Goal: Information Seeking & Learning: Learn about a topic

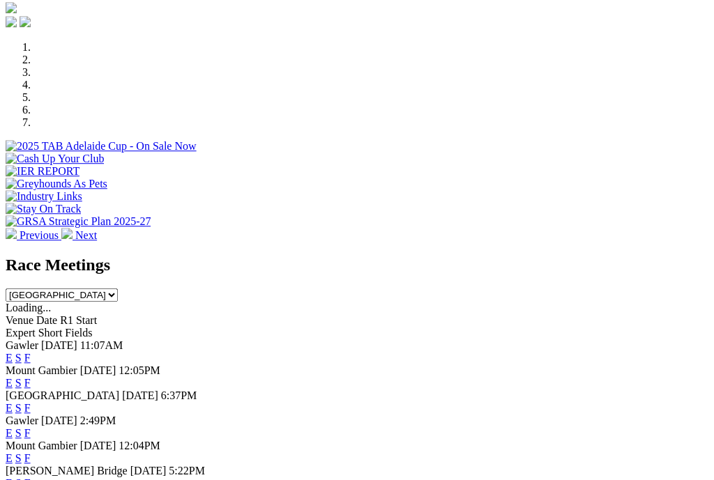
scroll to position [462, 0]
click at [31, 427] on link "F" at bounding box center [27, 433] width 6 height 12
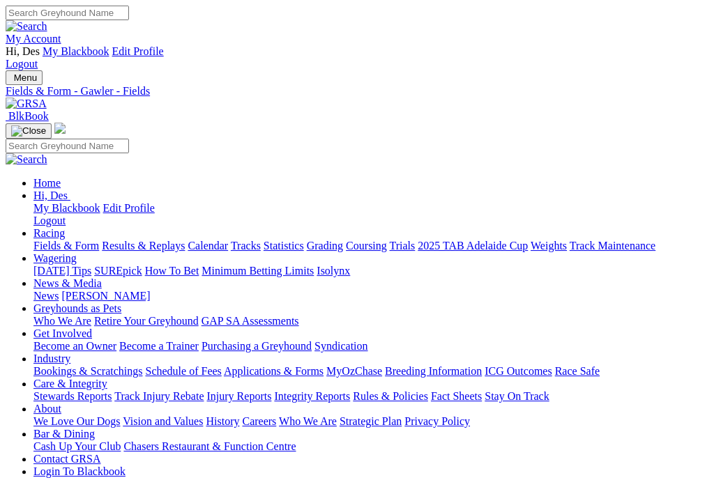
click at [67, 240] on link "Fields & Form" at bounding box center [66, 246] width 66 height 12
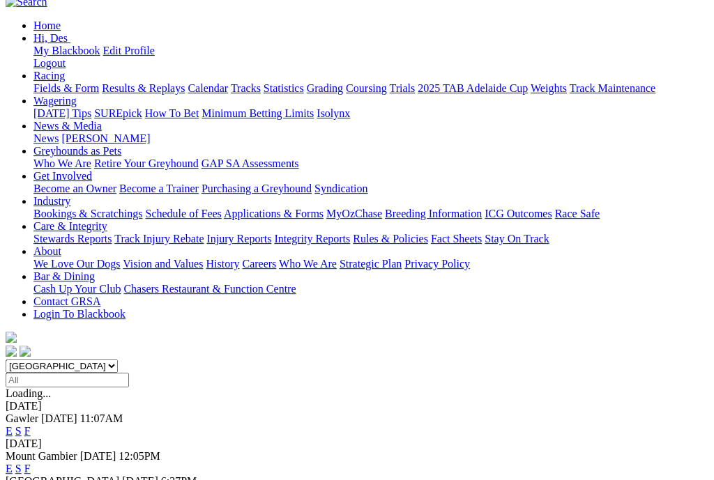
scroll to position [172, 0]
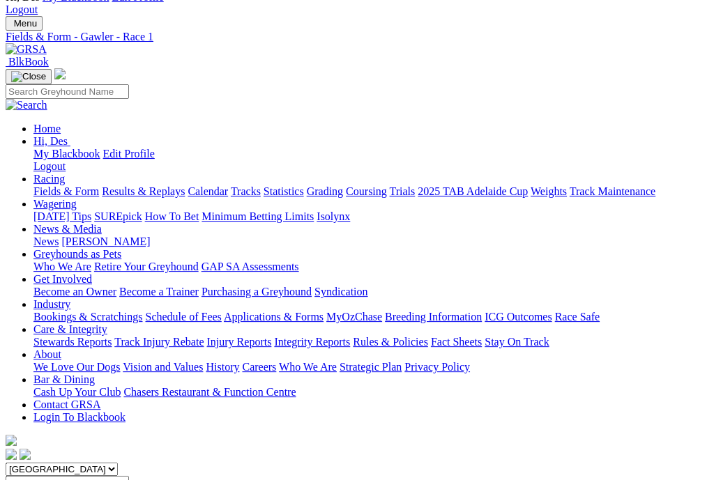
scroll to position [0, 2]
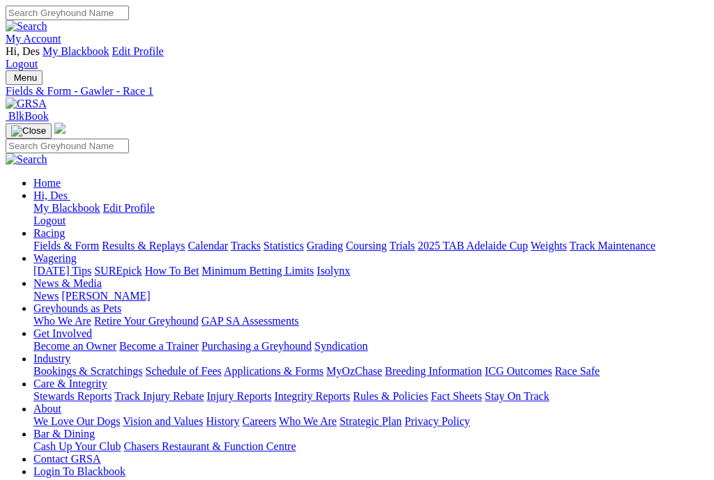
click at [60, 240] on link "Fields & Form" at bounding box center [66, 246] width 66 height 12
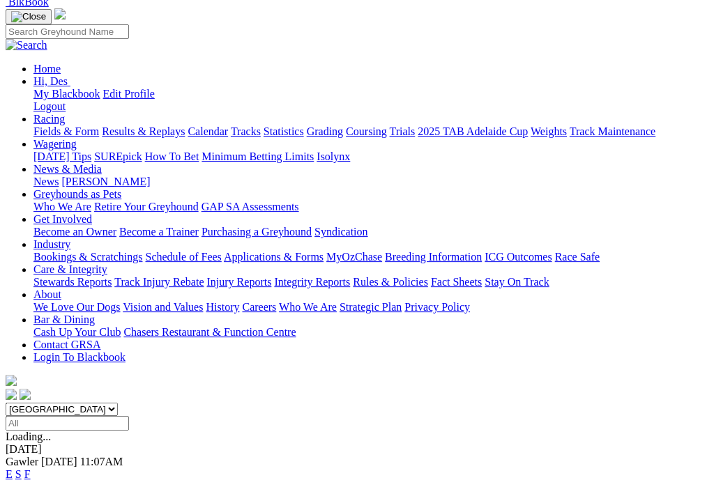
scroll to position [118, 0]
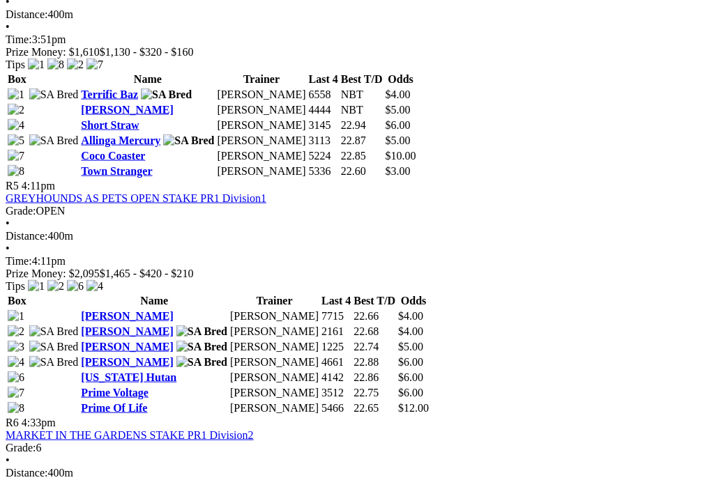
scroll to position [1499, 0]
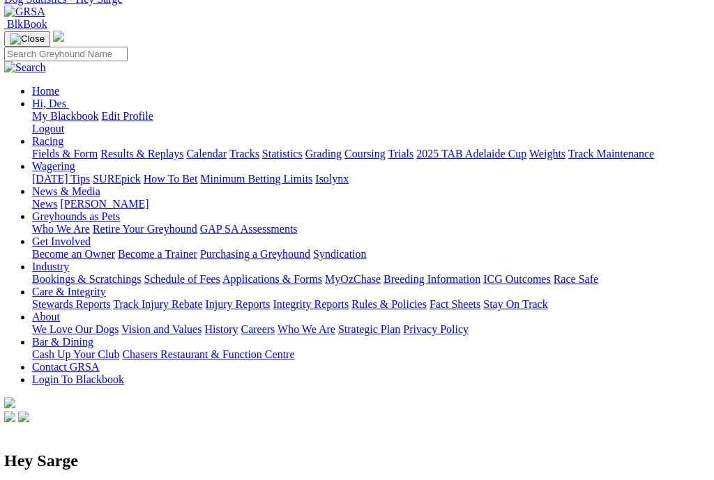
scroll to position [0, 1]
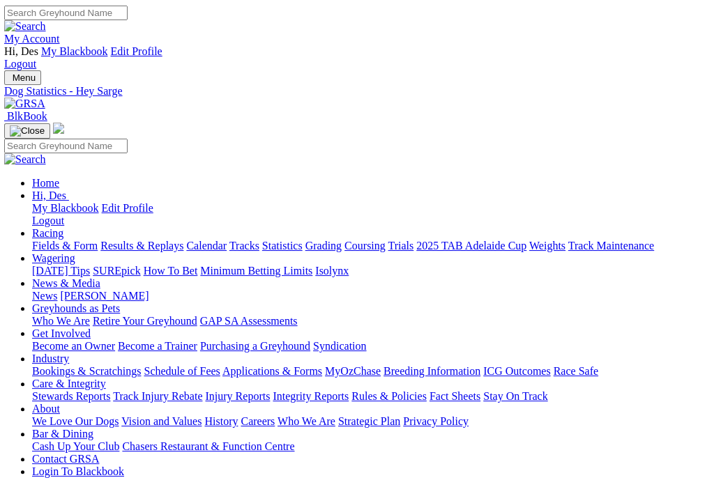
click at [349, 390] on link "Integrity Reports" at bounding box center [311, 396] width 76 height 12
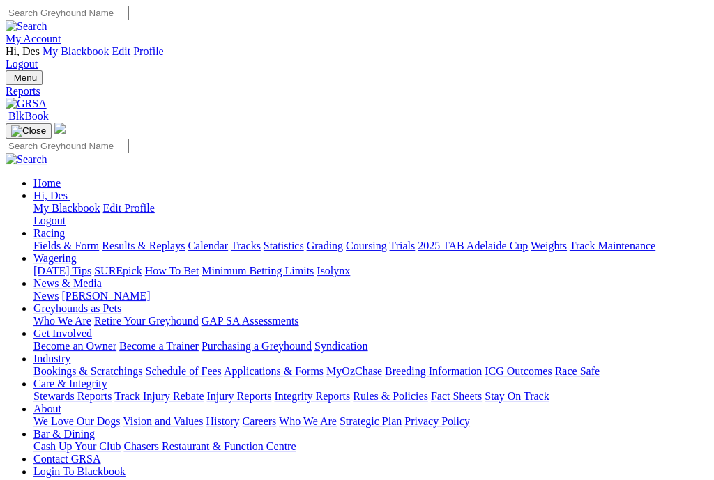
click at [59, 290] on link "News" at bounding box center [45, 296] width 25 height 12
click at [55, 240] on link "Fields & Form" at bounding box center [66, 246] width 66 height 12
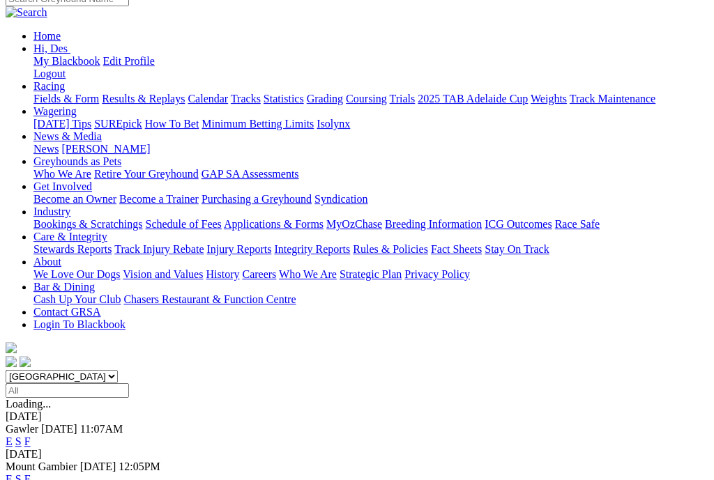
scroll to position [148, 4]
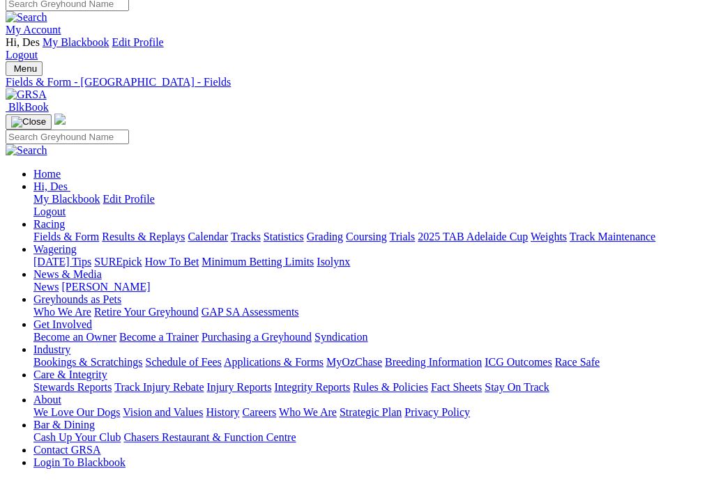
scroll to position [0, 2]
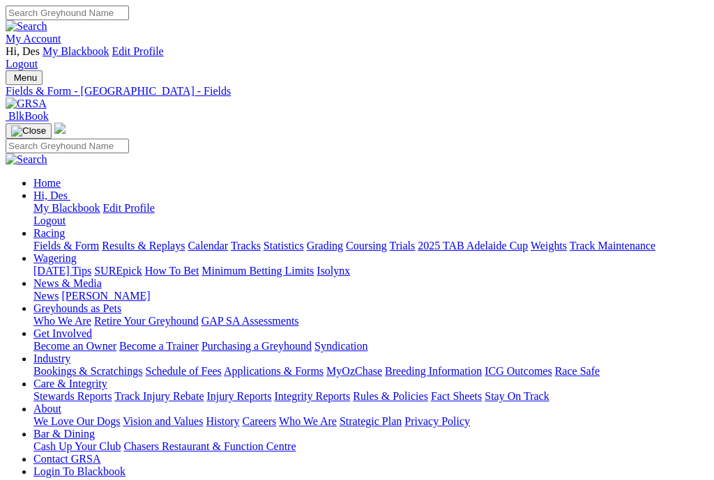
click at [45, 240] on link "Fields & Form" at bounding box center [66, 246] width 66 height 12
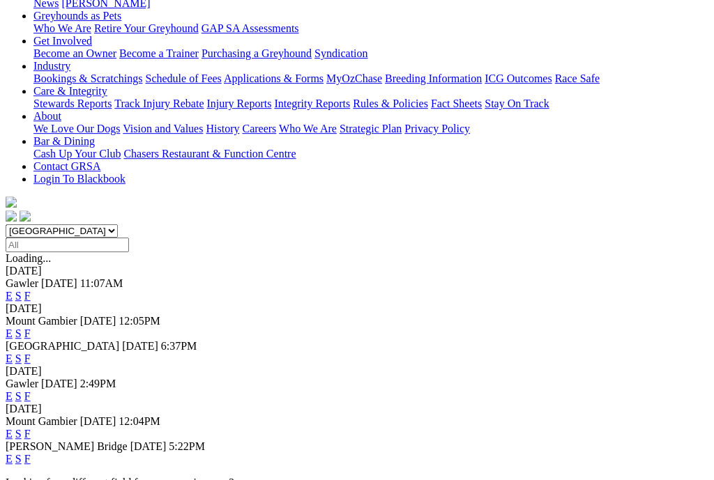
scroll to position [293, 1]
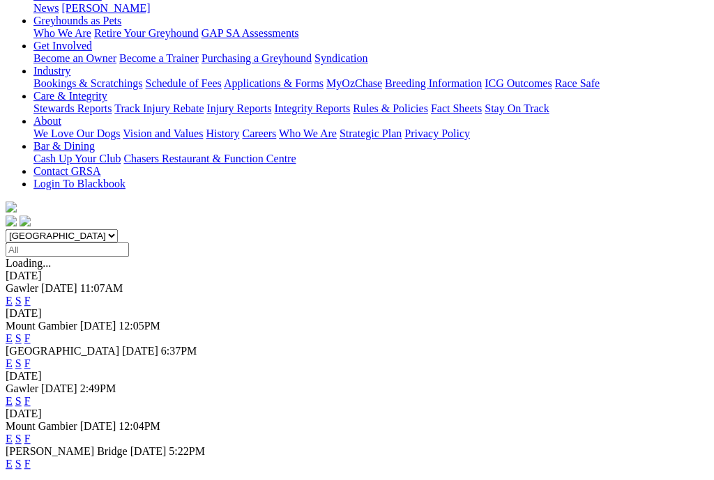
click at [31, 458] on link "F" at bounding box center [27, 464] width 6 height 12
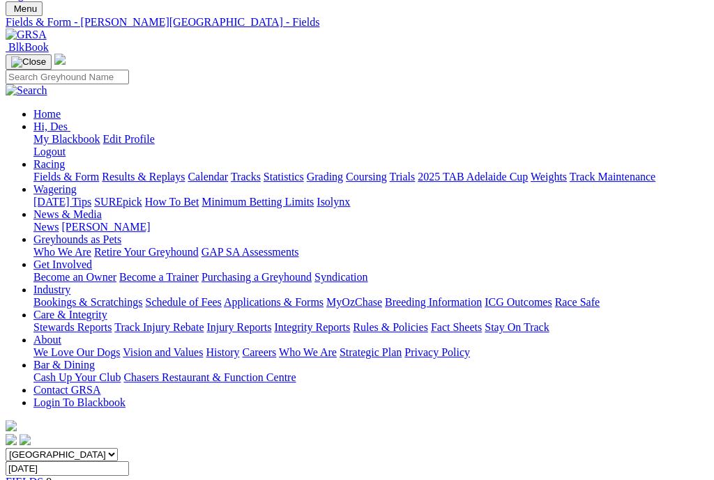
scroll to position [69, 1]
